Goal: Task Accomplishment & Management: Manage account settings

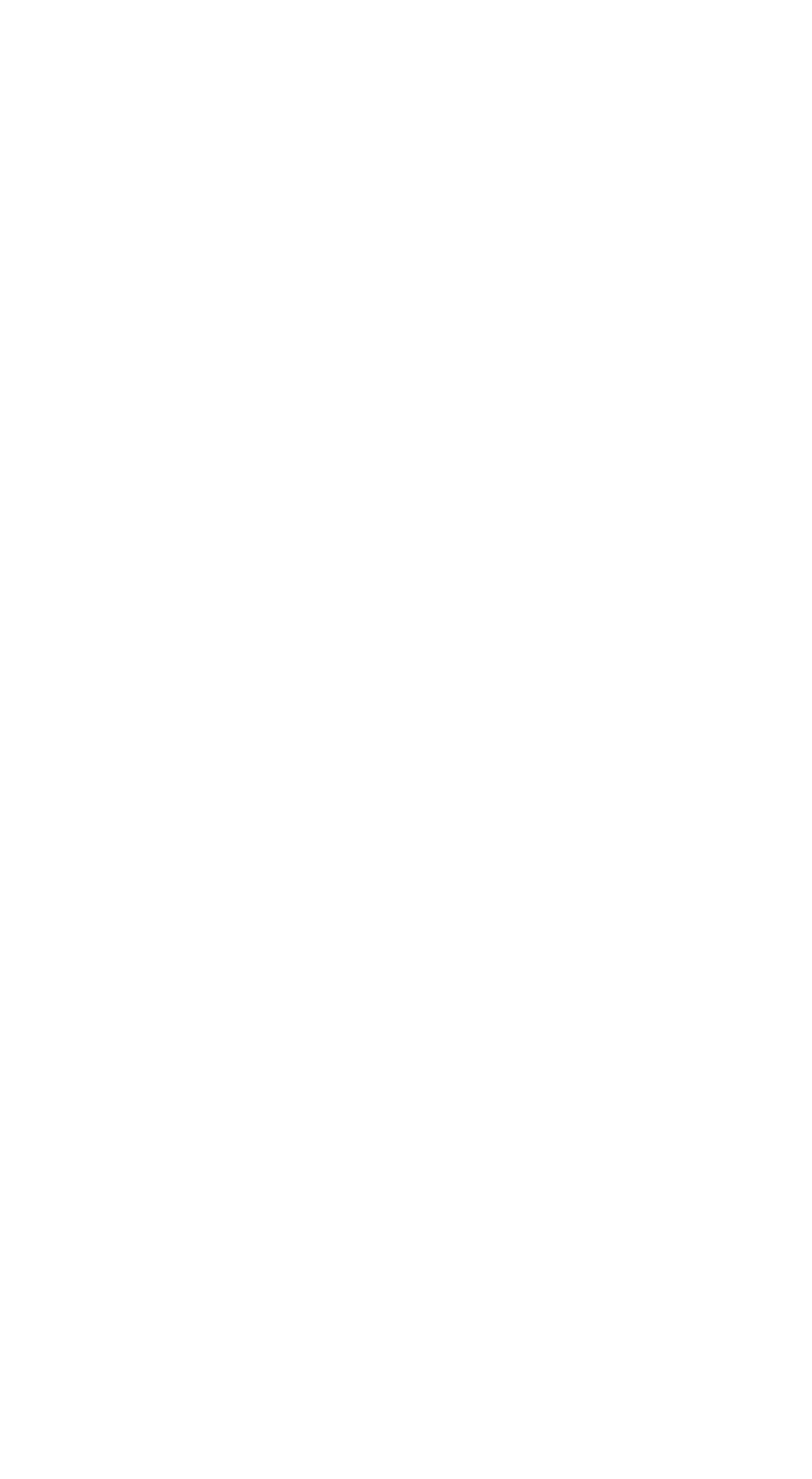
click at [0, 0] on ul "Edit Parent View Profile Reset Password Resend Activation Link Change Email Lin…" at bounding box center [0, 0] width 0 height 0
click at [0, 0] on div "View Profile" at bounding box center [0, 0] width 0 height 0
